Goal: Answer question/provide support

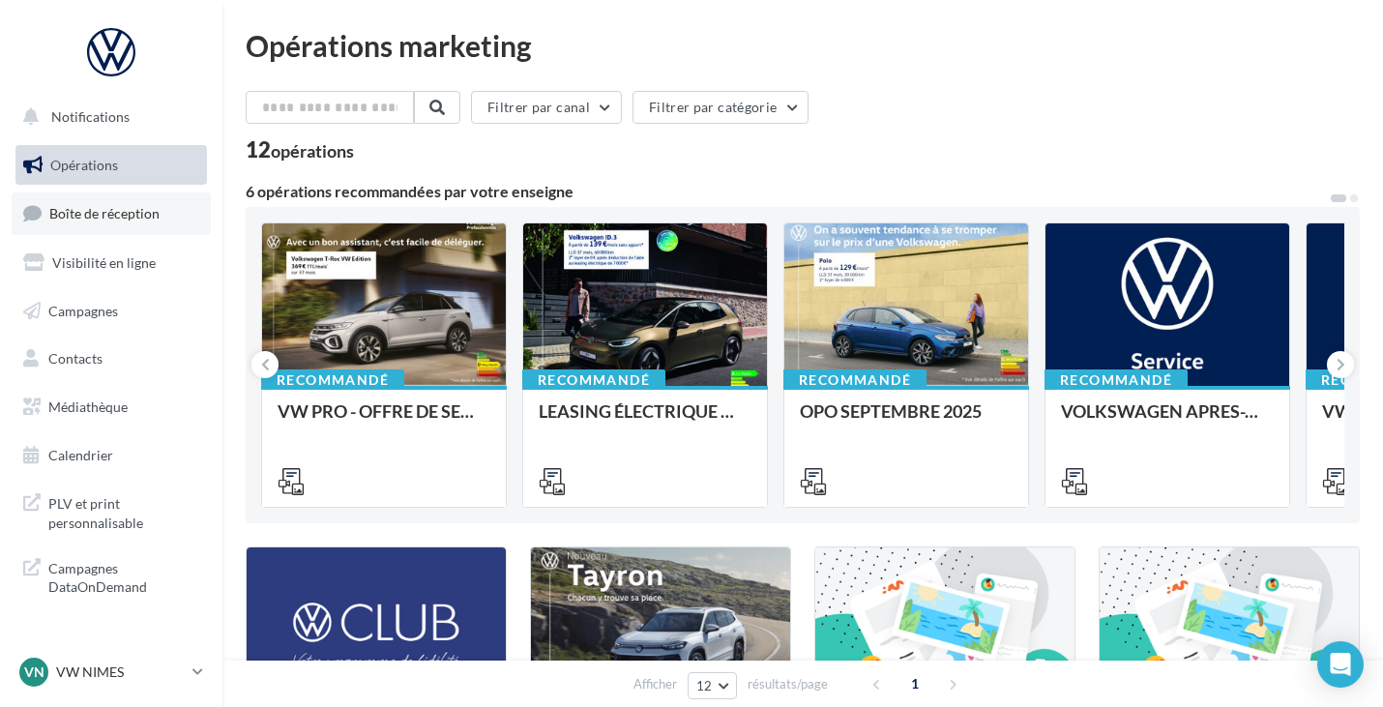
click at [119, 215] on span "Boîte de réception" at bounding box center [104, 213] width 110 height 16
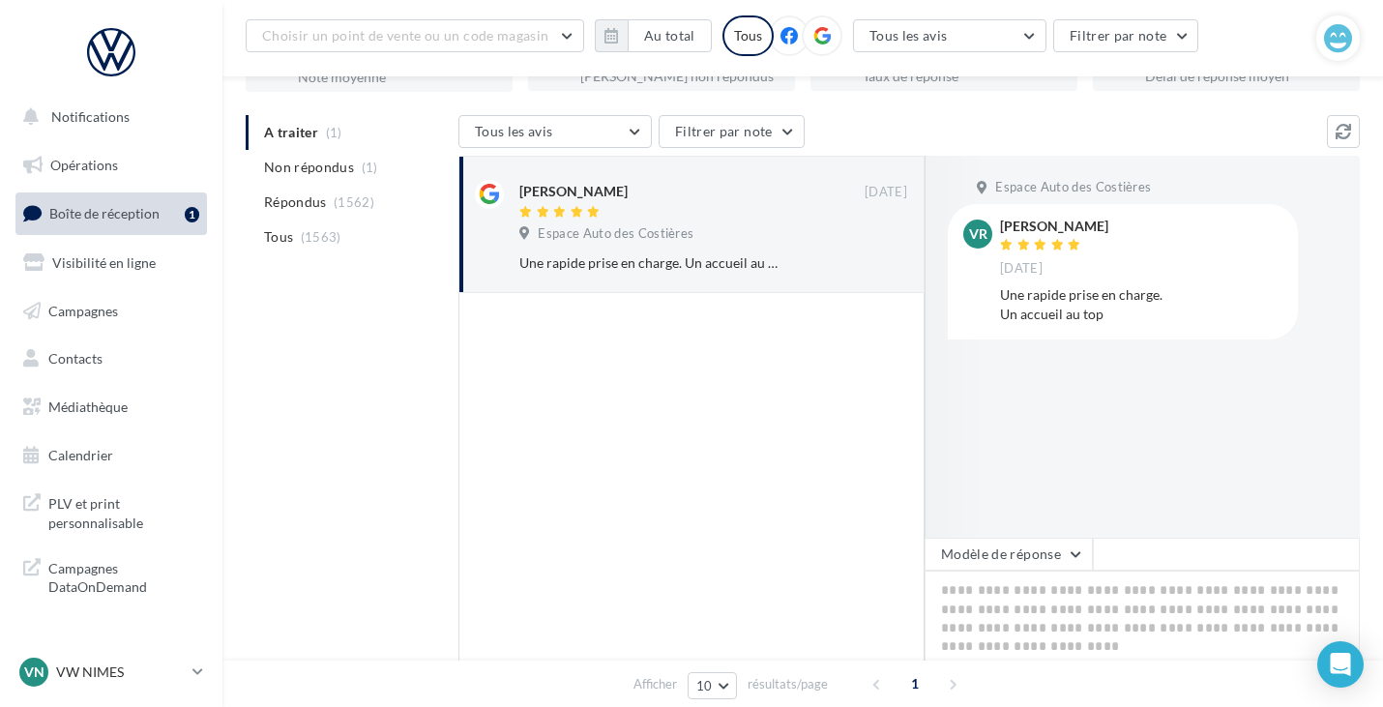
scroll to position [181, 0]
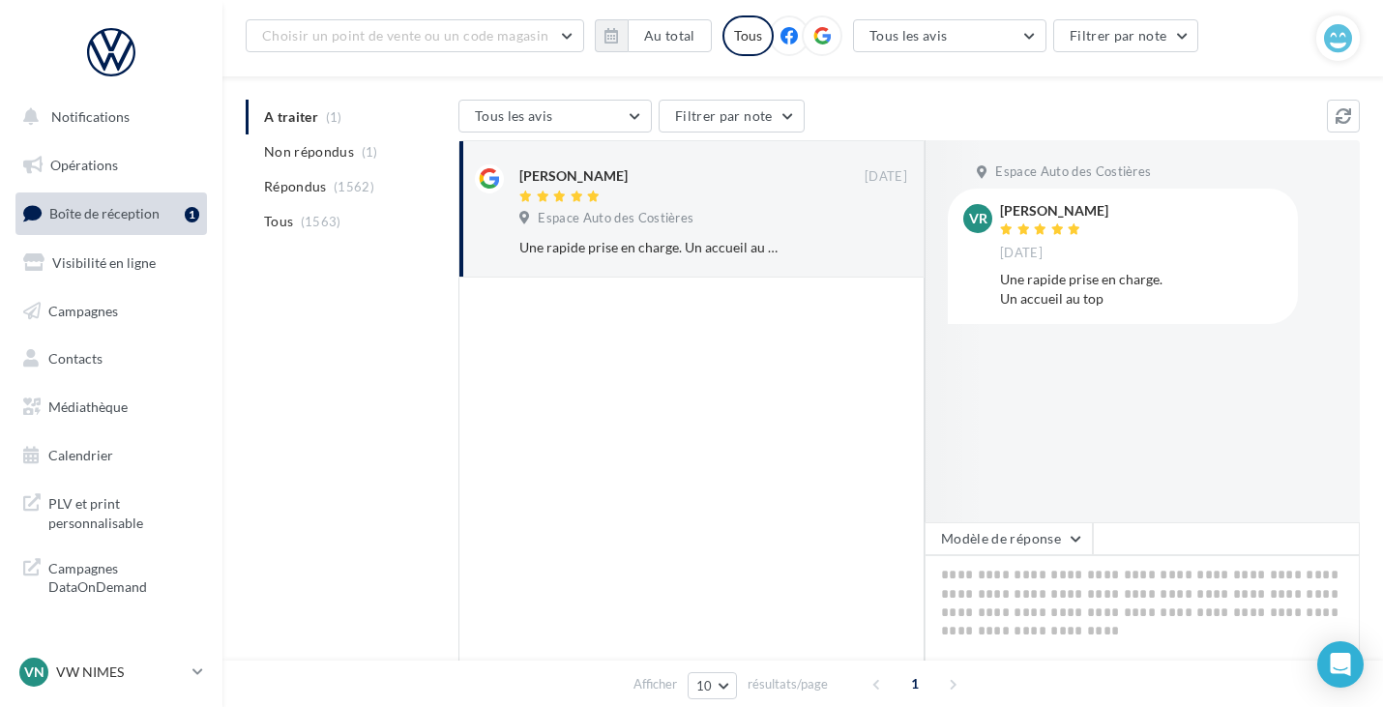
drag, startPoint x: 1140, startPoint y: 544, endPoint x: 1060, endPoint y: 563, distance: 82.6
click at [1060, 563] on div "Modèle de réponse" at bounding box center [1142, 598] width 435 height 153
click at [1060, 563] on textarea at bounding box center [1142, 615] width 435 height 120
paste textarea "**********"
type textarea "**********"
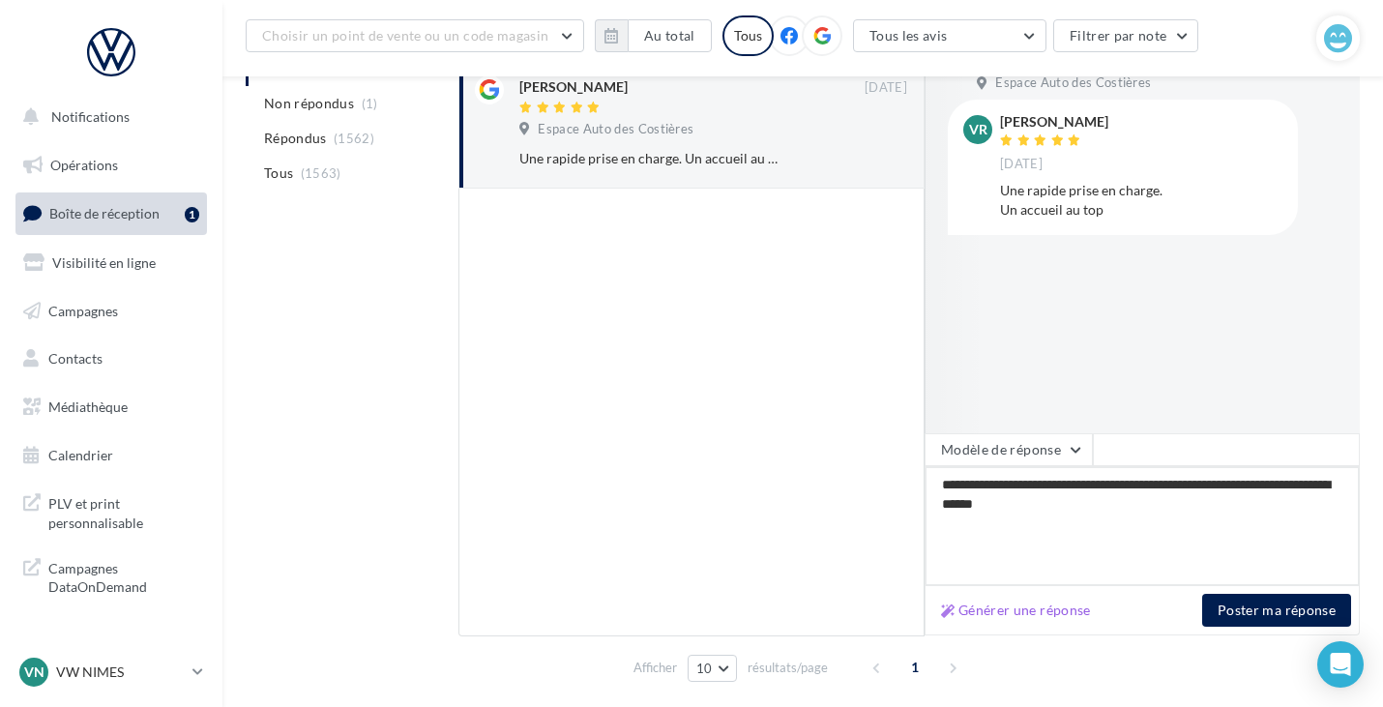
scroll to position [338, 0]
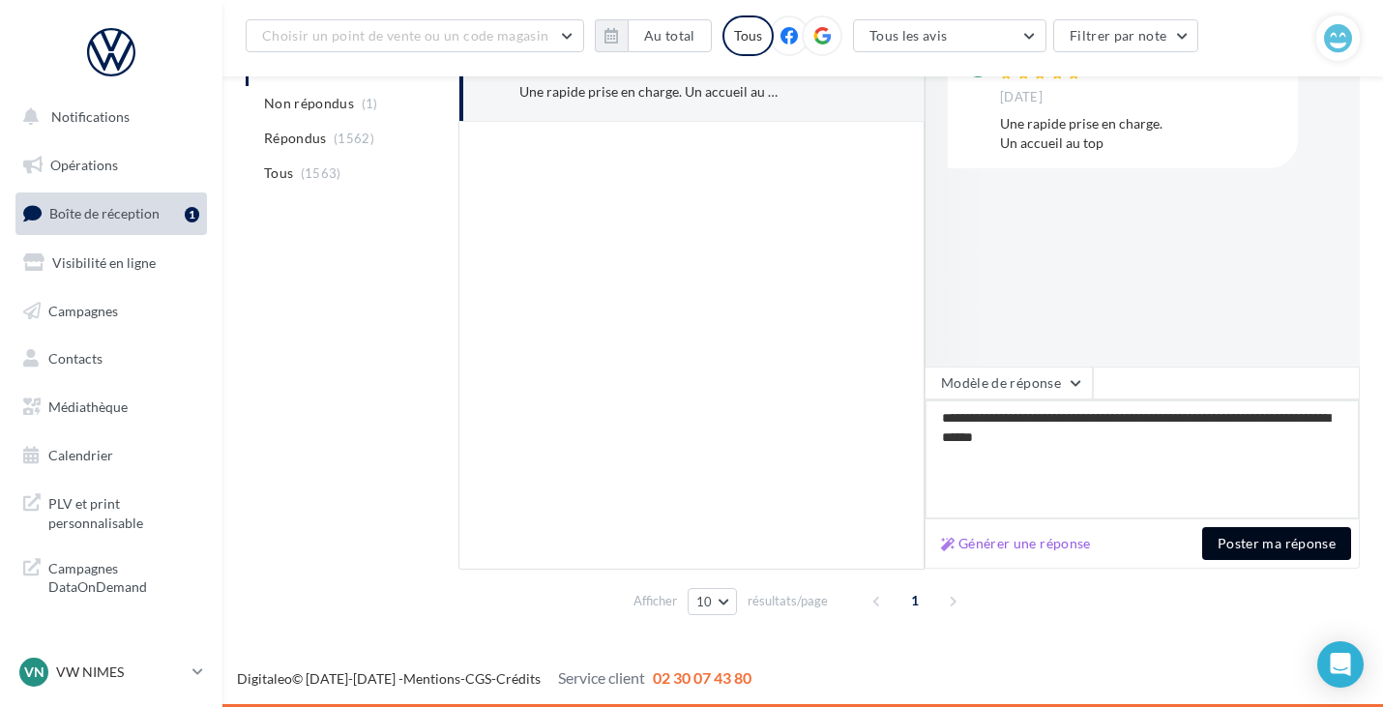
type textarea "**********"
click at [1232, 533] on button "Poster ma réponse" at bounding box center [1276, 543] width 149 height 33
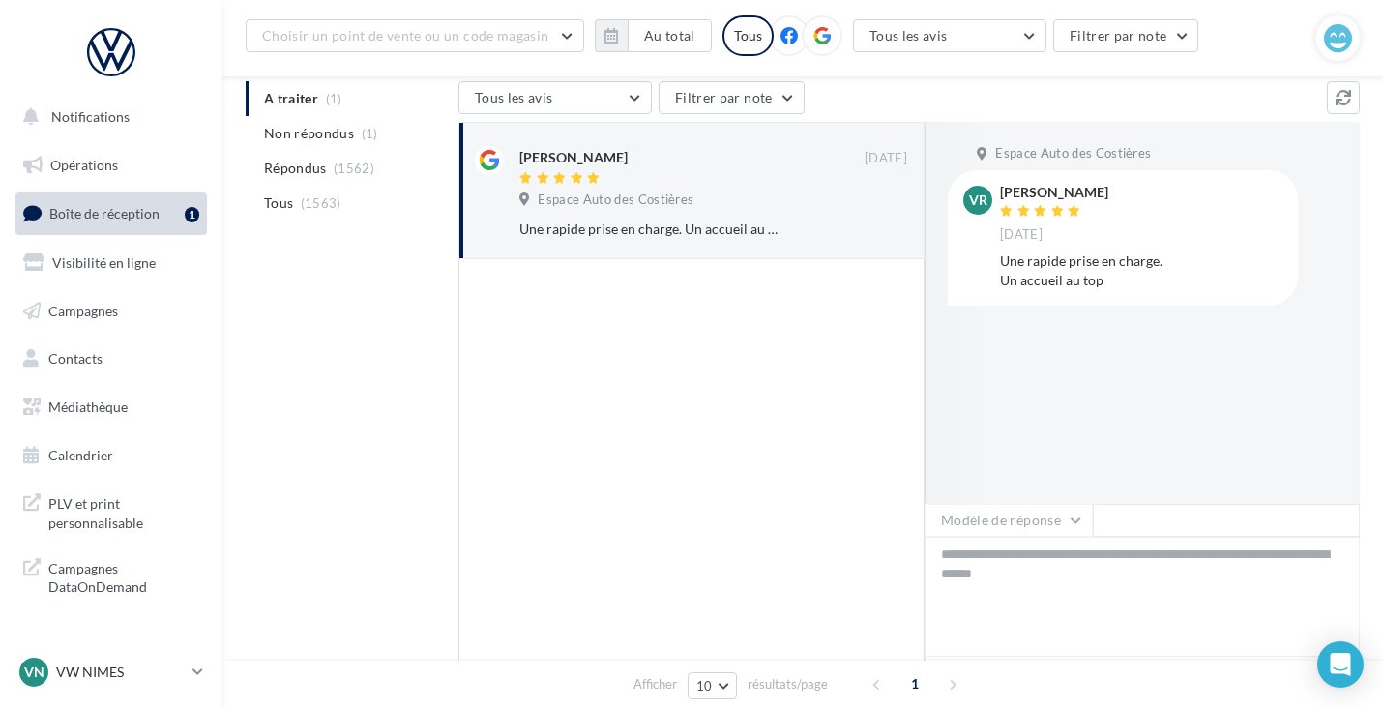
scroll to position [200, 0]
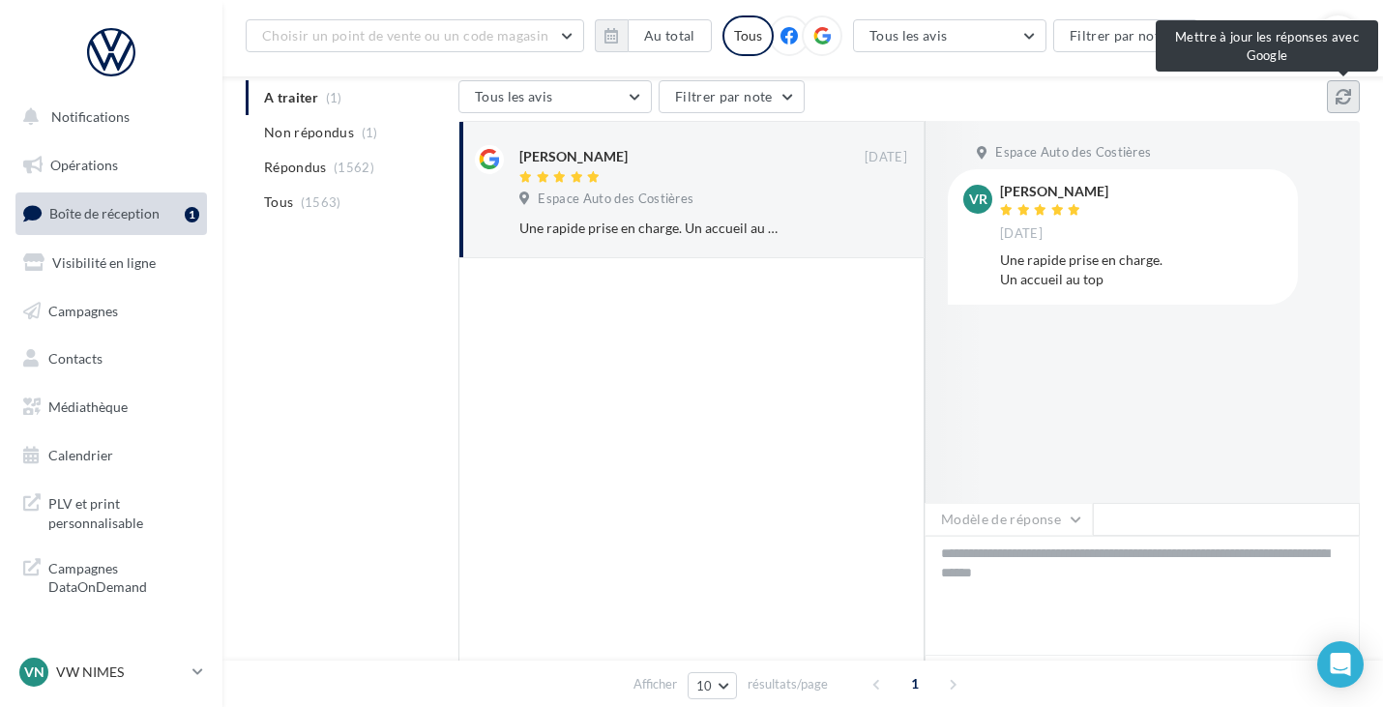
click at [1338, 103] on icon at bounding box center [1343, 96] width 15 height 15
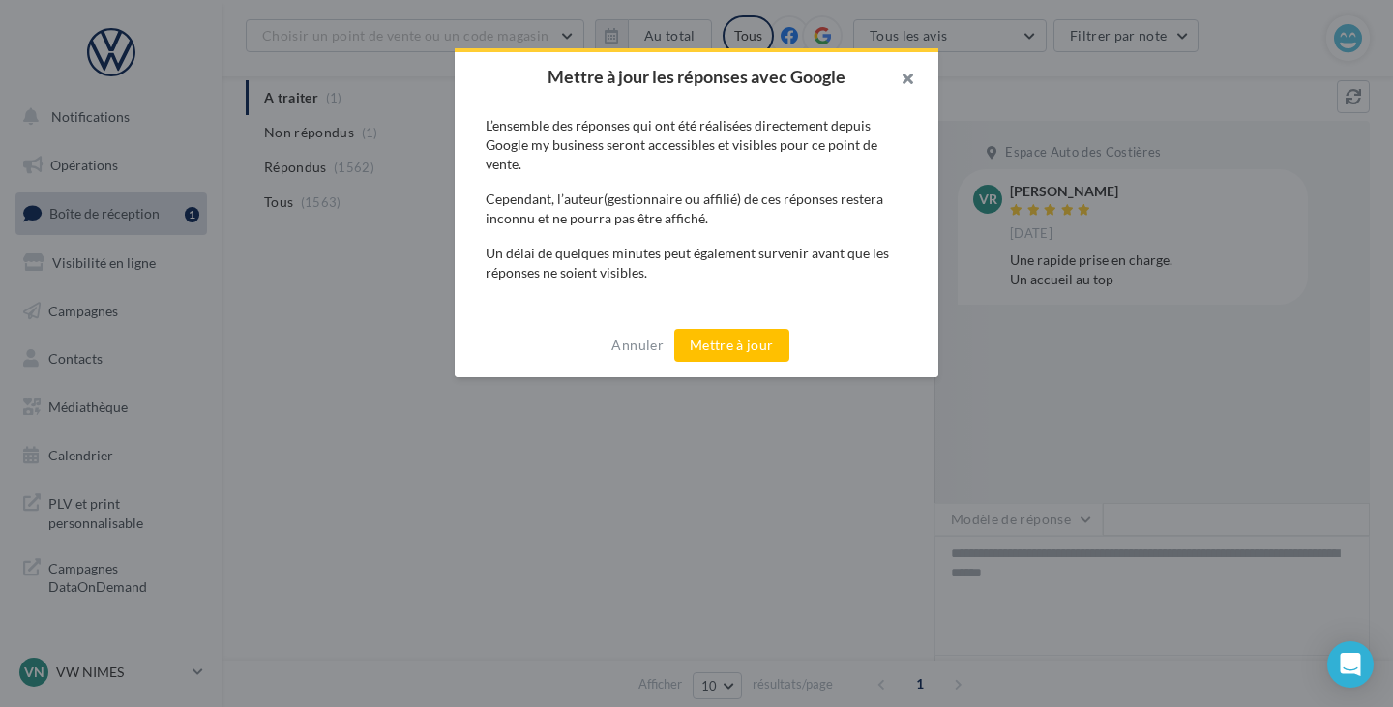
click at [911, 75] on button "button" at bounding box center [899, 81] width 77 height 58
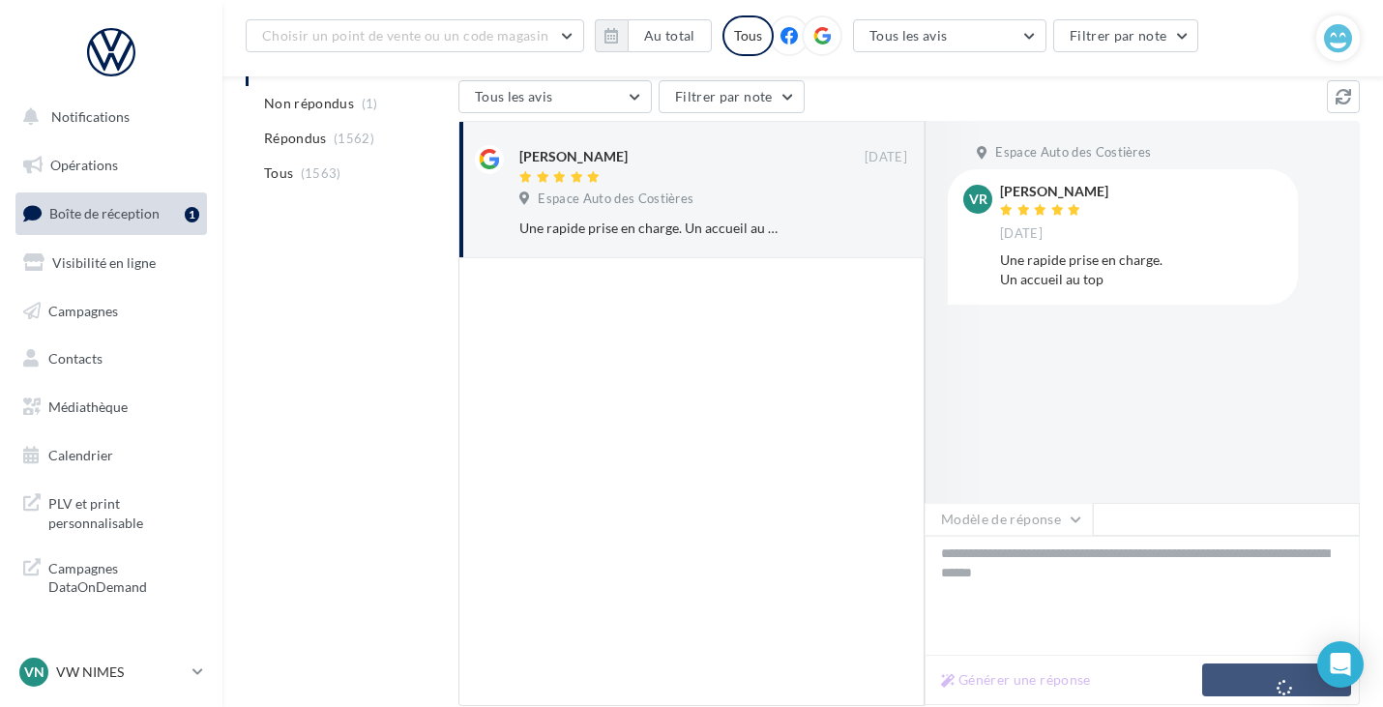
scroll to position [328, 0]
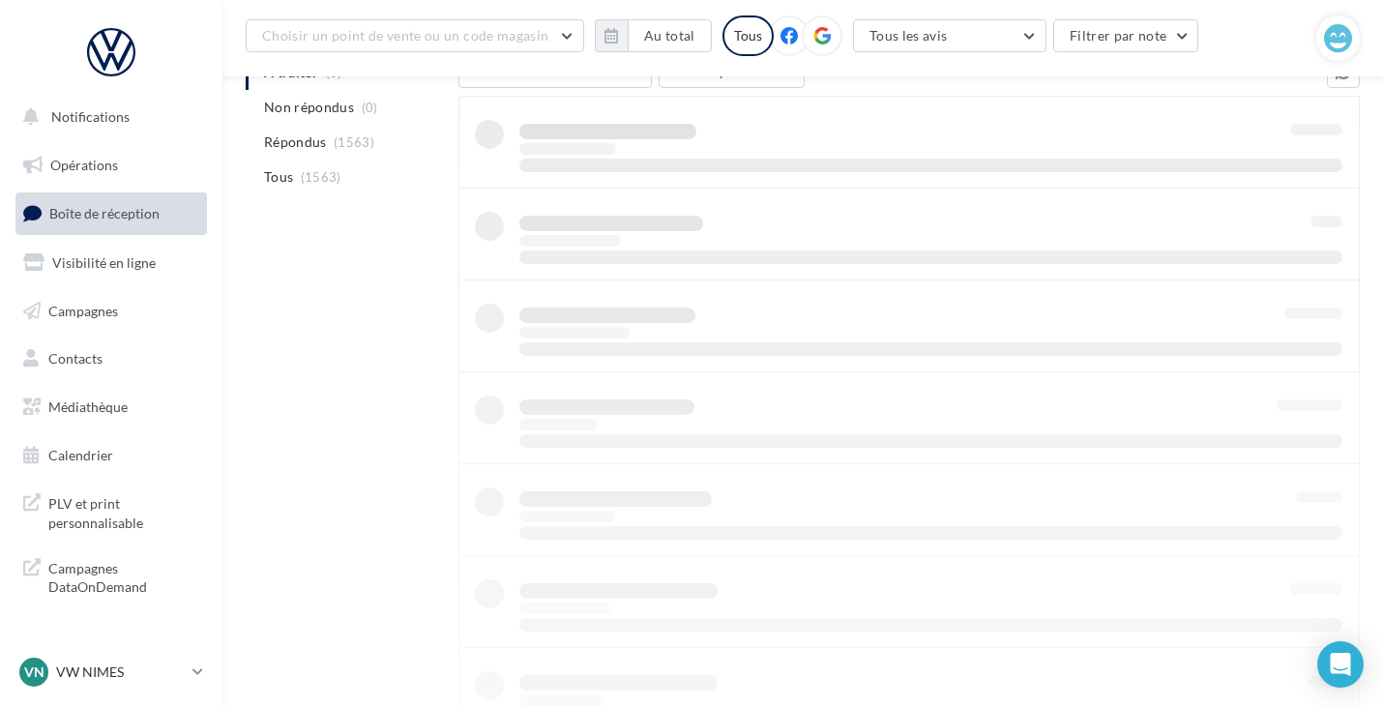
scroll to position [55, 0]
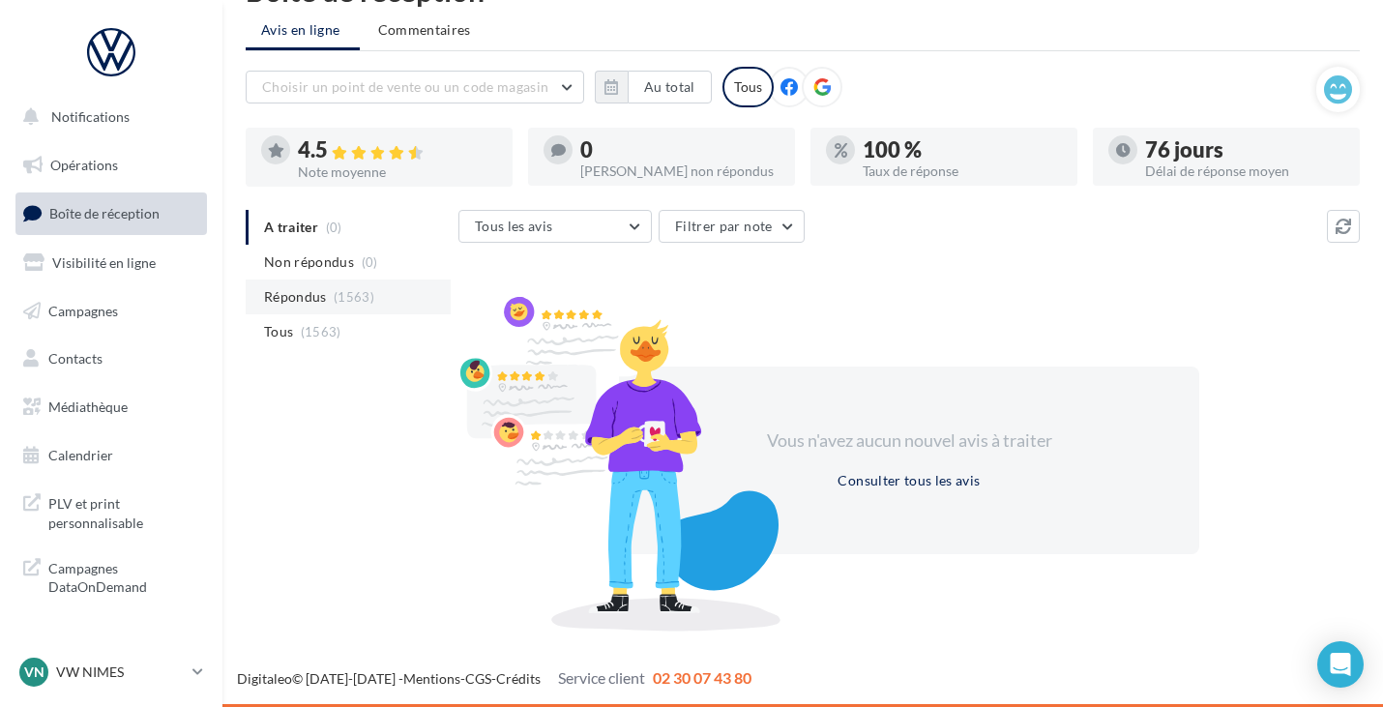
click at [341, 292] on span "(1563)" at bounding box center [354, 296] width 41 height 15
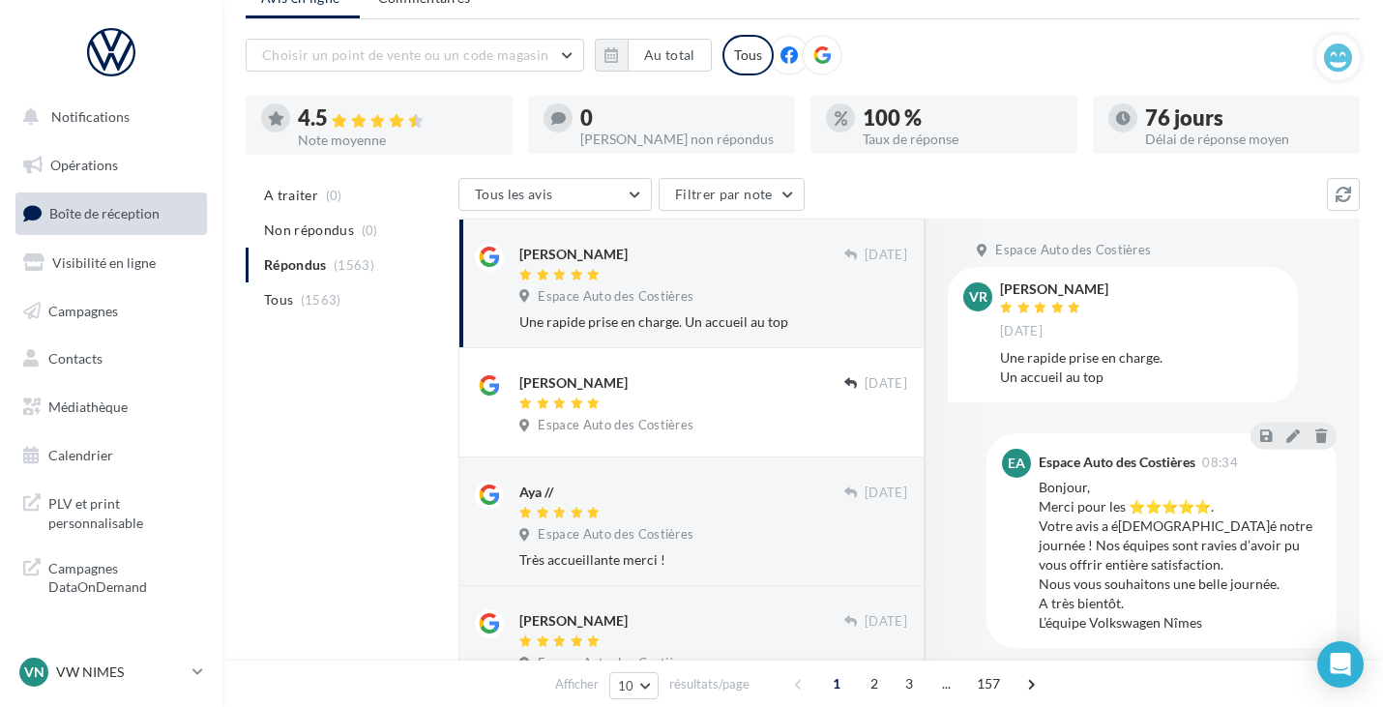
scroll to position [86, 0]
click at [171, 690] on link "VN VW NIMES vw-nim-eli" at bounding box center [110, 672] width 191 height 37
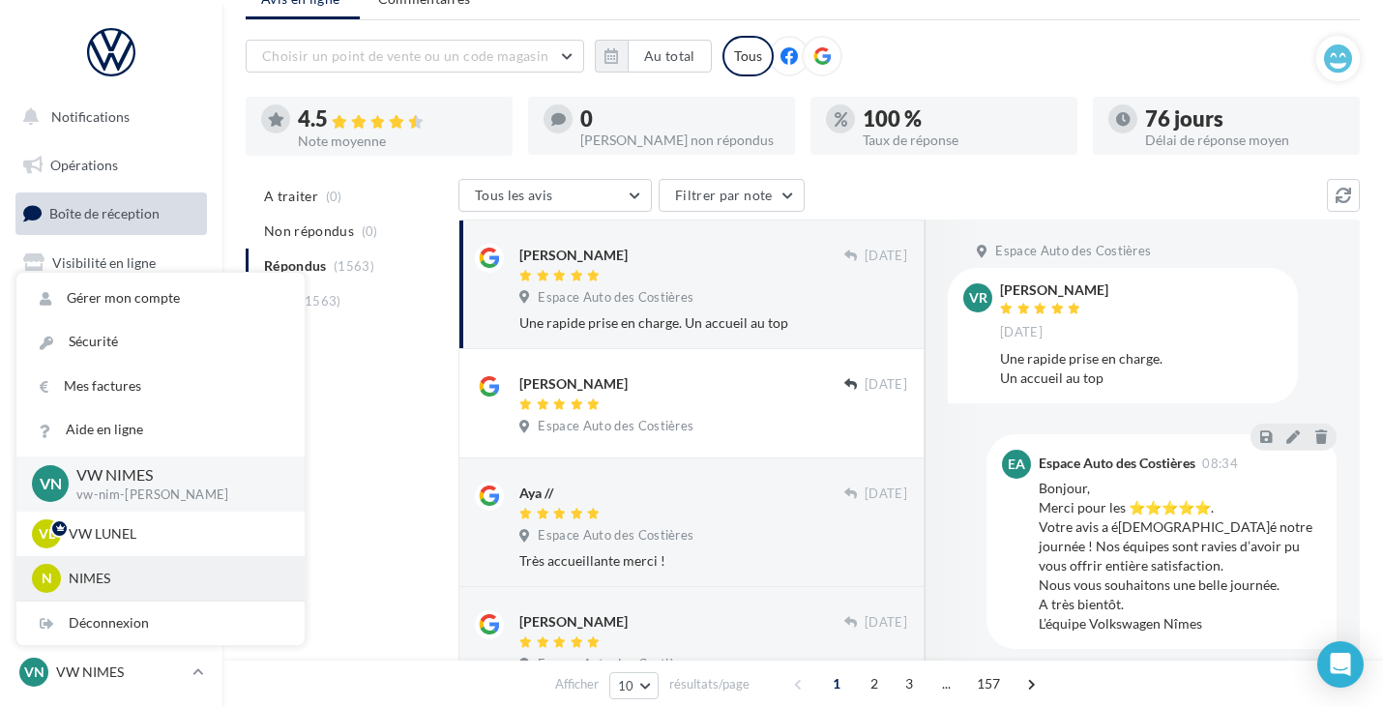
click at [115, 569] on p "NIMES" at bounding box center [175, 578] width 213 height 19
